Goal: Task Accomplishment & Management: Use online tool/utility

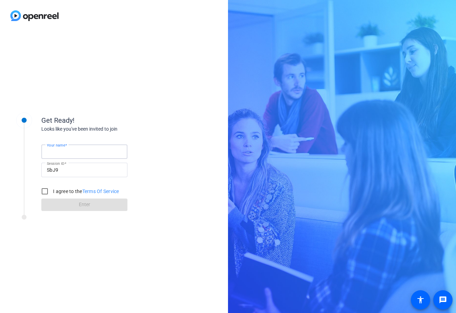
click at [111, 148] on input "Your name" at bounding box center [84, 151] width 75 height 8
type input "afsd"
click at [56, 193] on label "I agree to the Terms Of Service" at bounding box center [86, 191] width 68 height 7
click at [52, 193] on input "I agree to the Terms Of Service" at bounding box center [45, 191] width 14 height 14
checkbox input "true"
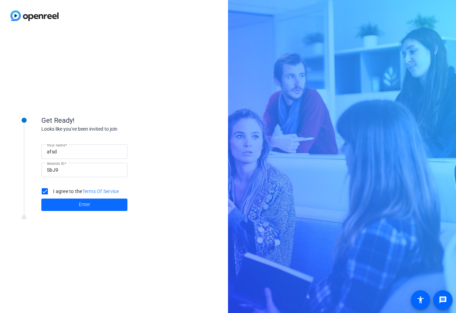
click at [58, 208] on span at bounding box center [84, 204] width 86 height 17
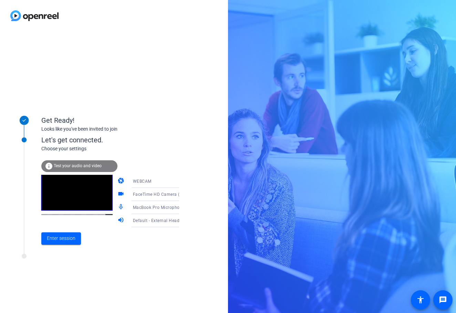
click at [93, 91] on div "Get Ready! Looks like you've been invited to join Let's get connected. Choose y…" at bounding box center [114, 171] width 228 height 281
click at [92, 164] on span "Test your audio and video" at bounding box center [78, 165] width 48 height 5
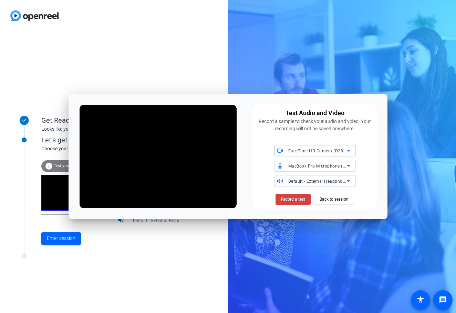
click at [326, 152] on span "FaceTime HD Camera (D288:[DATE])" at bounding box center [324, 151] width 73 height 6
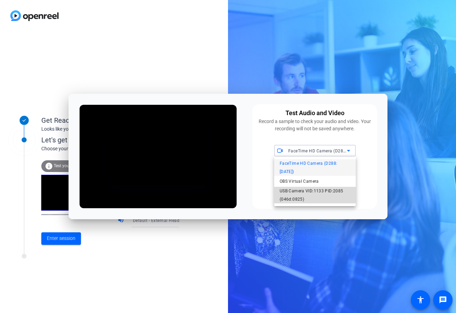
click at [315, 188] on span "USB Camera VID:1133 PID:2085 (046d:0825)" at bounding box center [315, 195] width 71 height 17
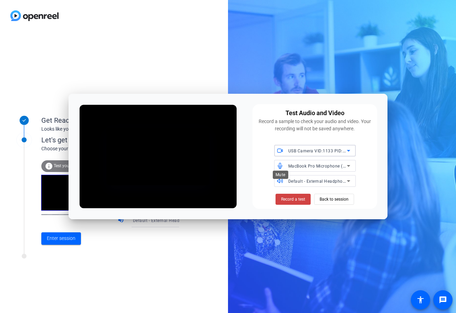
click at [281, 166] on icon at bounding box center [280, 166] width 4 height 6
click at [281, 166] on icon at bounding box center [280, 166] width 6 height 6
click at [303, 165] on span "MacBook Pro Microphone (Built-in)" at bounding box center [323, 166] width 70 height 6
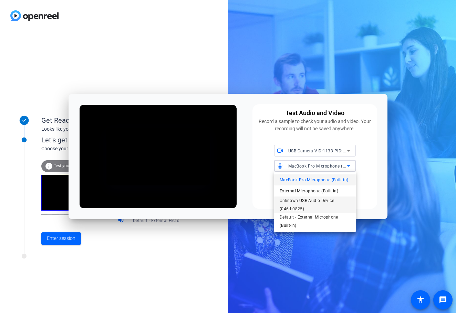
click at [324, 199] on span "Unknown USB Audio Device (046d:0825)" at bounding box center [315, 204] width 71 height 17
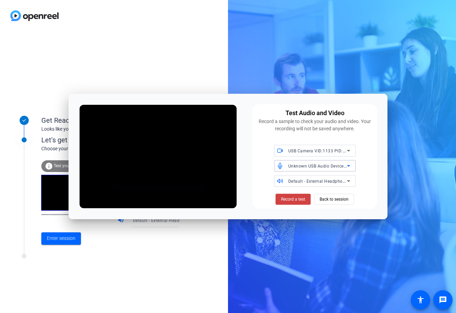
click at [327, 184] on div "Default - External Headphones (Built-in)" at bounding box center [317, 181] width 59 height 9
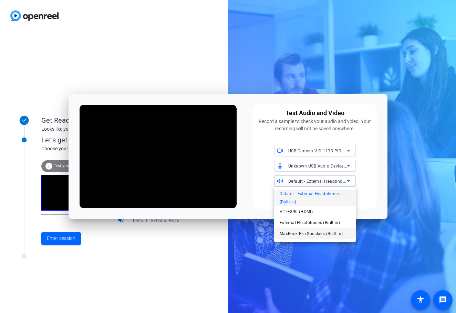
click at [323, 231] on span "MacBook Pro Speakers (Built-in)" at bounding box center [311, 233] width 63 height 8
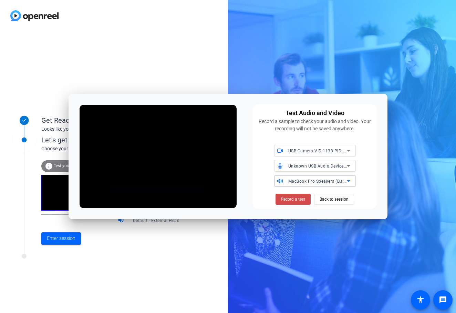
click at [295, 196] on span "Record a test" at bounding box center [293, 199] width 24 height 6
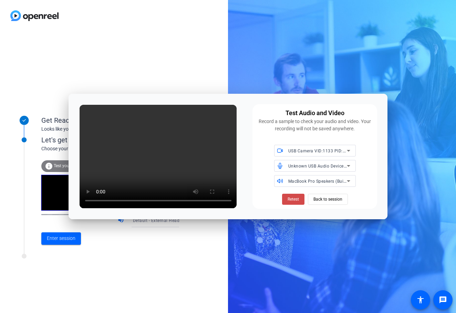
click at [296, 197] on span "Retest" at bounding box center [293, 199] width 11 height 6
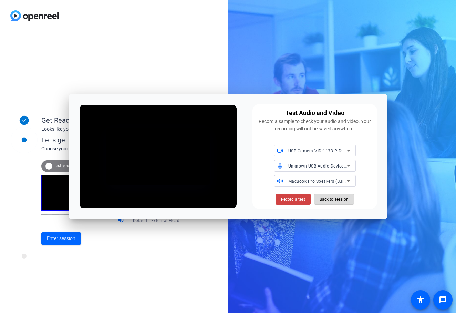
click at [322, 200] on span "Back to session" at bounding box center [334, 199] width 29 height 13
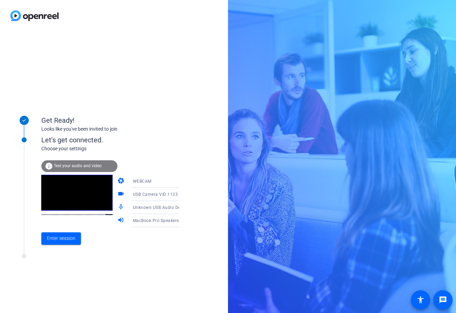
click at [133, 191] on div "USB Camera VID:1133 PID:2085 (046d:0825)" at bounding box center [159, 194] width 52 height 9
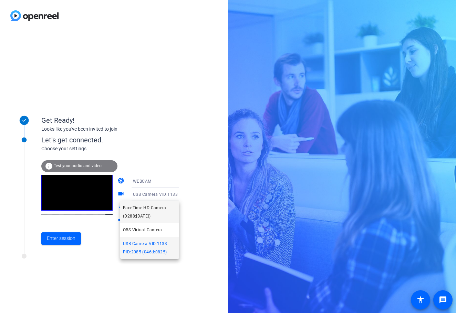
click at [146, 219] on span "FaceTime HD Camera (D288:[DATE])" at bounding box center [149, 212] width 53 height 17
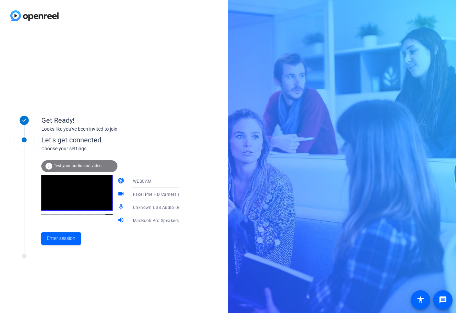
click at [152, 208] on span "Unknown USB Audio Device (046d:0825)" at bounding box center [174, 207] width 82 height 6
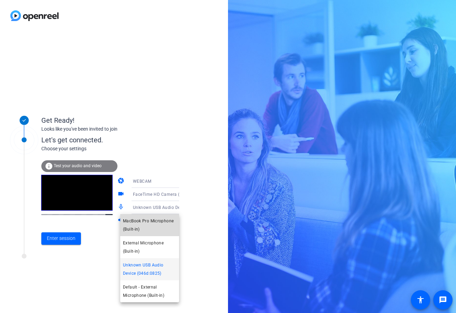
click at [157, 228] on span "MacBook Pro Microphone (Built-in)" at bounding box center [149, 225] width 53 height 17
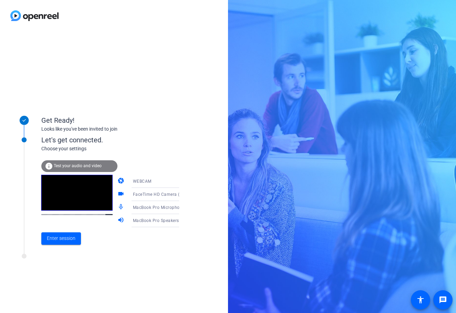
click at [125, 256] on div at bounding box center [93, 258] width 172 height 9
click at [54, 236] on span "Enter session" at bounding box center [61, 238] width 29 height 7
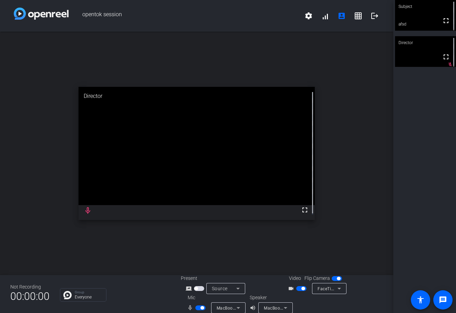
click at [239, 309] on icon at bounding box center [238, 307] width 8 height 8
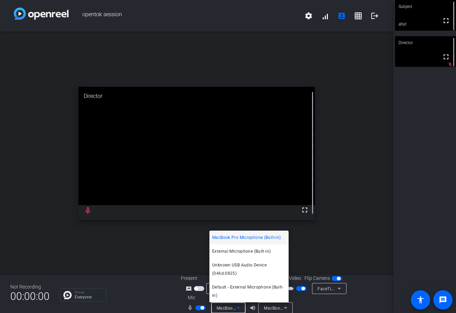
click at [329, 293] on div at bounding box center [228, 156] width 456 height 313
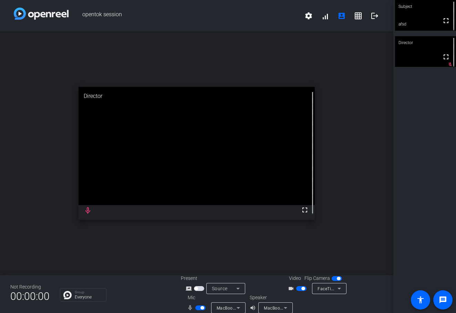
click at [335, 289] on icon at bounding box center [339, 288] width 8 height 8
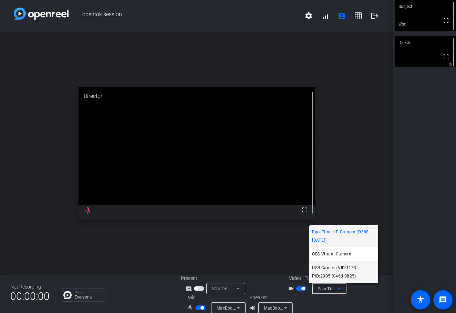
click at [338, 272] on span "USB Camera VID:1133 PID:2085 (046d:0825)" at bounding box center [343, 271] width 63 height 17
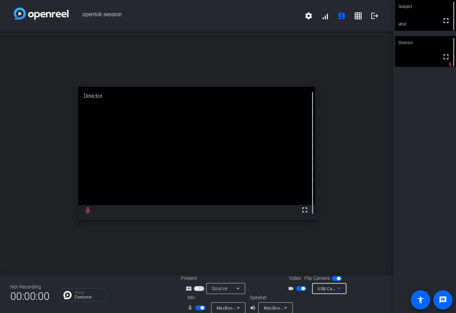
click at [417, 15] on video at bounding box center [425, 15] width 61 height 31
click at [270, 308] on span "MacBook Pro Speakers (Built-in)" at bounding box center [296, 308] width 65 height 6
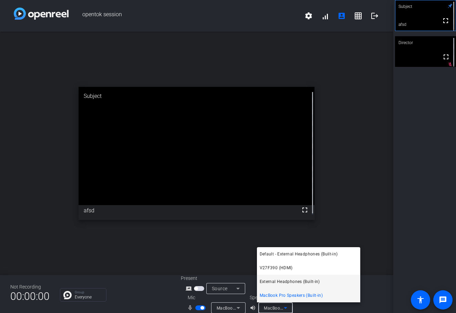
click at [281, 283] on span "External Headphones (Built-in)" at bounding box center [290, 281] width 60 height 8
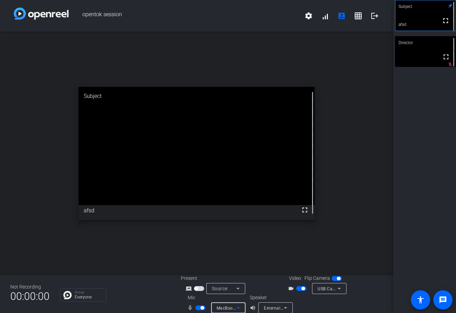
click at [237, 307] on icon at bounding box center [238, 308] width 3 height 2
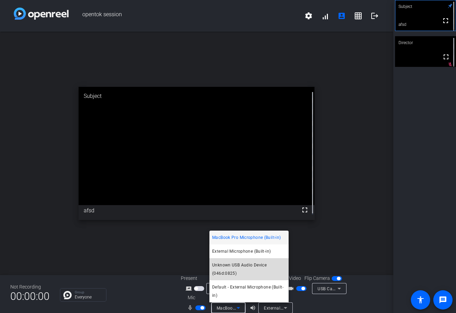
click at [249, 274] on span "Unknown USB Audio Device (046d:0825)" at bounding box center [249, 269] width 74 height 17
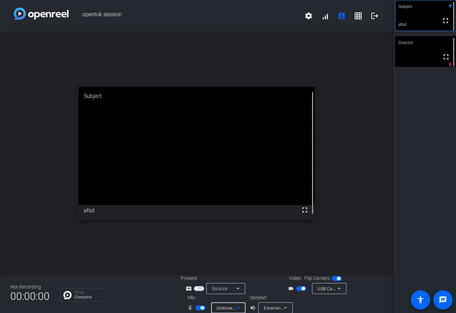
click at [252, 259] on div "open_in_new Subject fullscreen afsd" at bounding box center [196, 153] width 393 height 243
click at [236, 309] on icon at bounding box center [238, 307] width 8 height 8
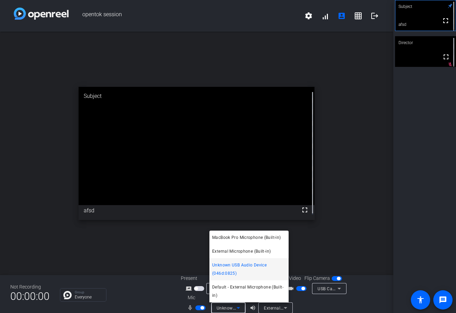
click at [136, 270] on div at bounding box center [228, 156] width 456 height 313
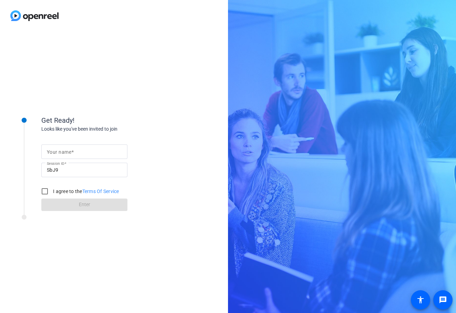
click at [58, 151] on mat-label "Your name" at bounding box center [59, 152] width 24 height 6
click at [58, 151] on input "Your name" at bounding box center [84, 151] width 75 height 8
type input "hfdg"
click at [55, 190] on label "I agree to the Terms Of Service" at bounding box center [86, 191] width 68 height 7
click at [52, 190] on input "I agree to the Terms Of Service" at bounding box center [45, 191] width 14 height 14
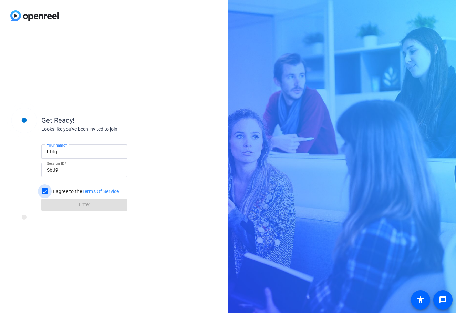
checkbox input "true"
click at [55, 204] on span at bounding box center [84, 204] width 86 height 17
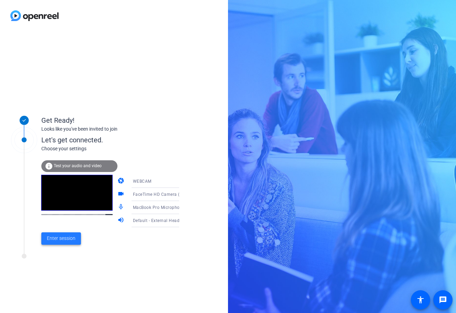
click at [62, 241] on span "Enter session" at bounding box center [61, 238] width 29 height 7
